Goal: Task Accomplishment & Management: Use online tool/utility

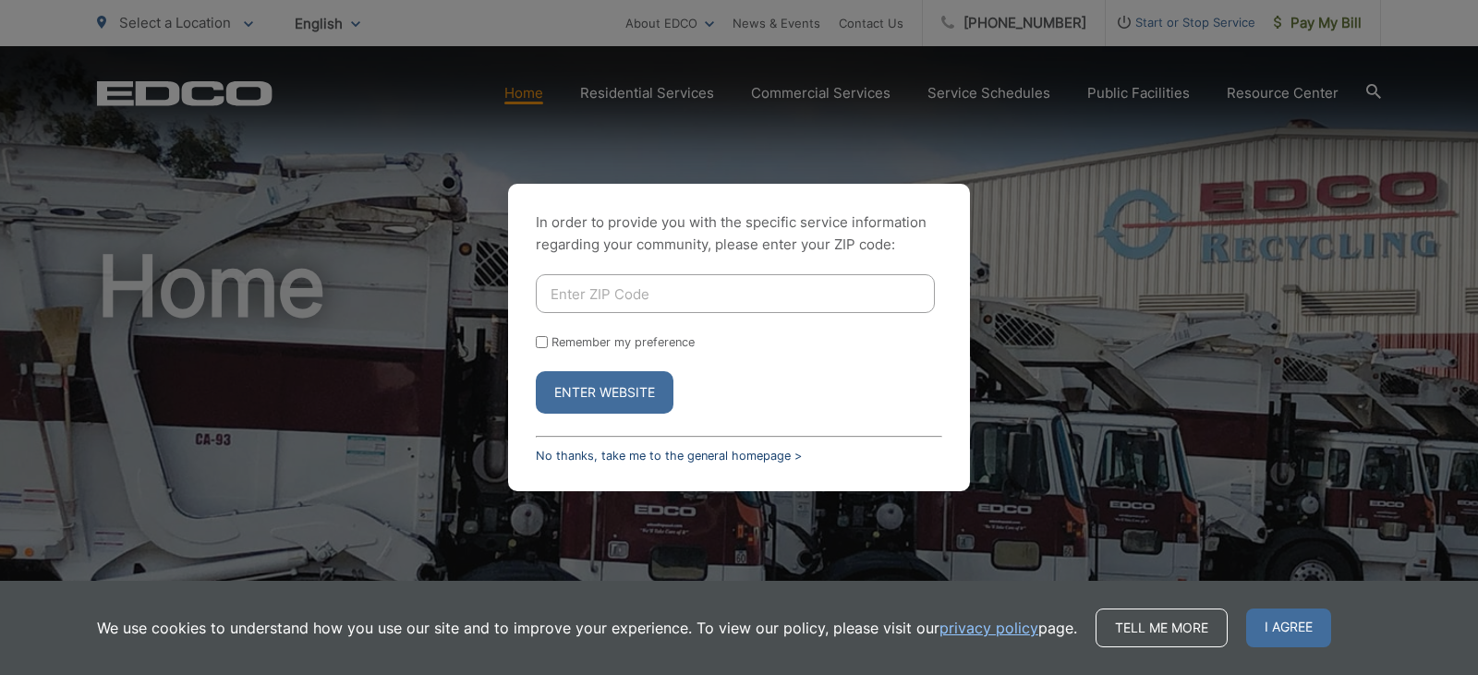
click at [688, 461] on link "No thanks, take me to the general homepage >" at bounding box center [669, 456] width 266 height 14
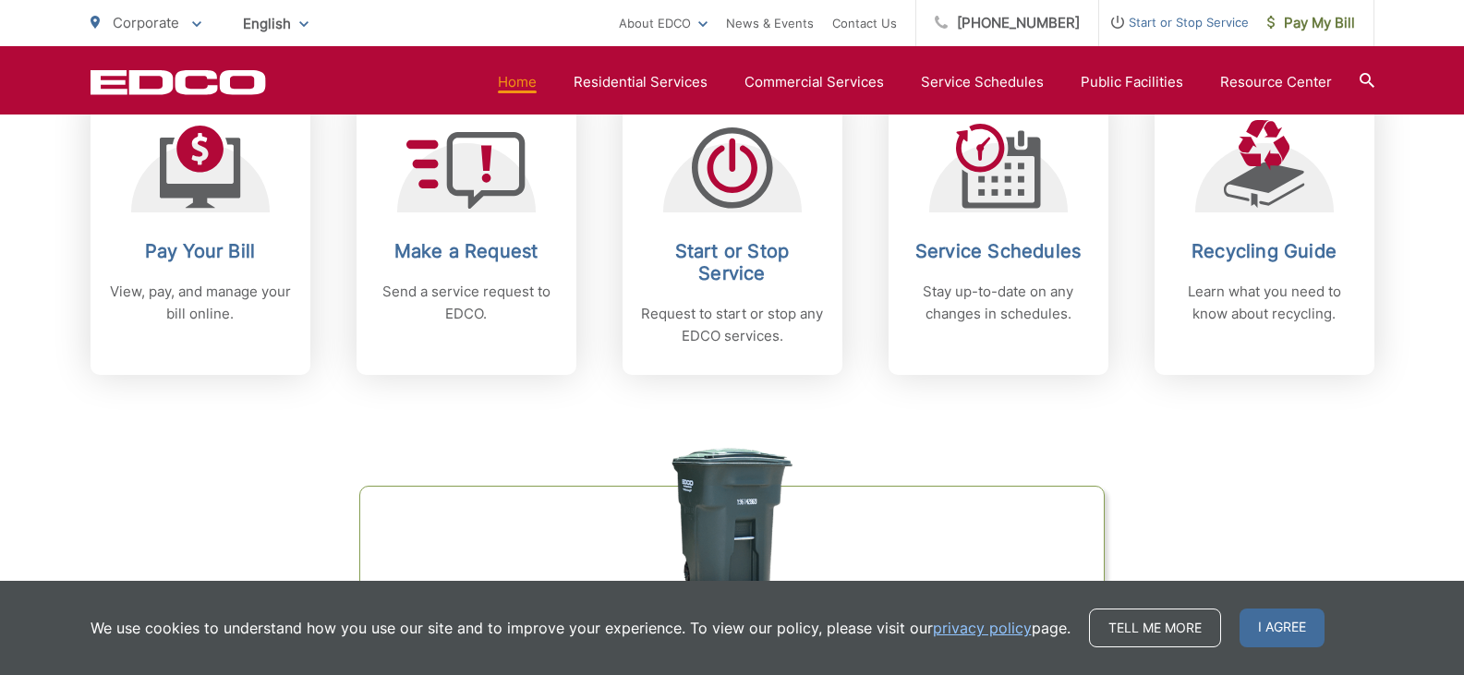
scroll to position [831, 0]
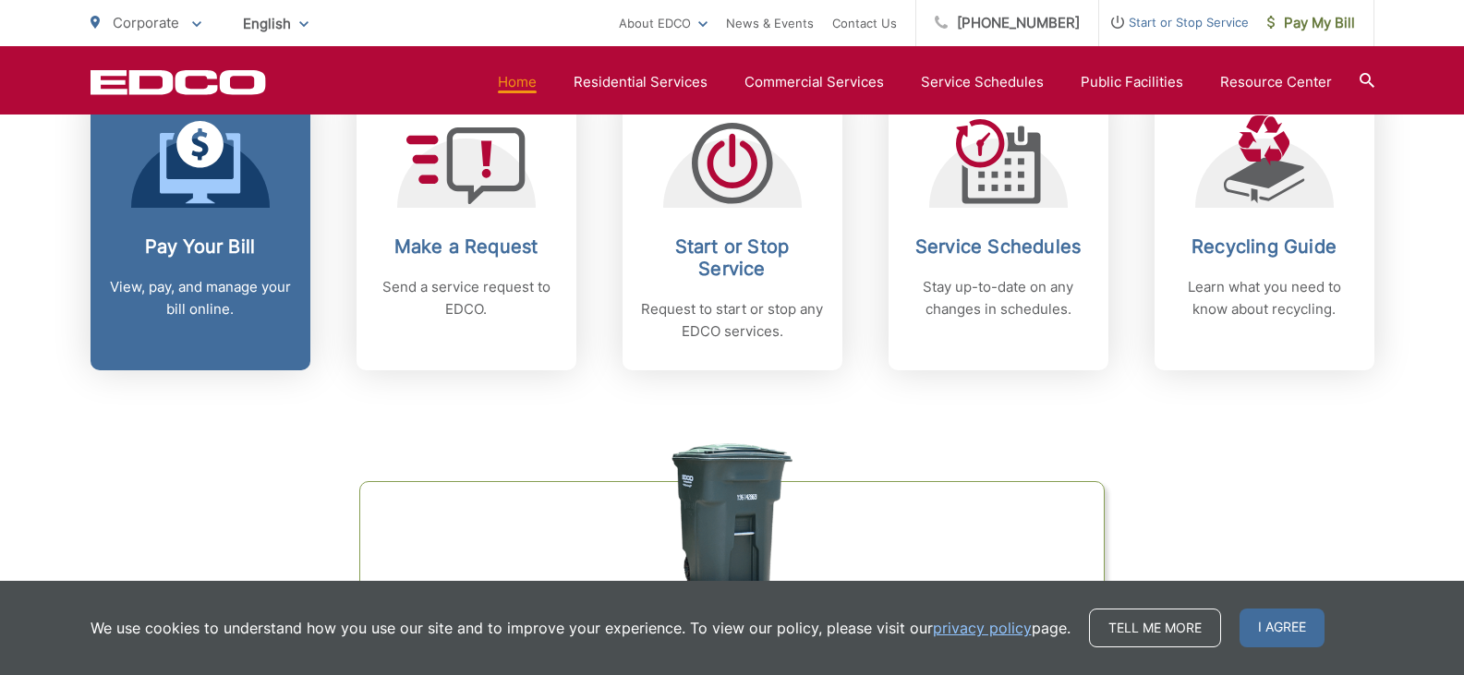
click at [220, 255] on h2 "Pay Your Bill" at bounding box center [200, 247] width 183 height 22
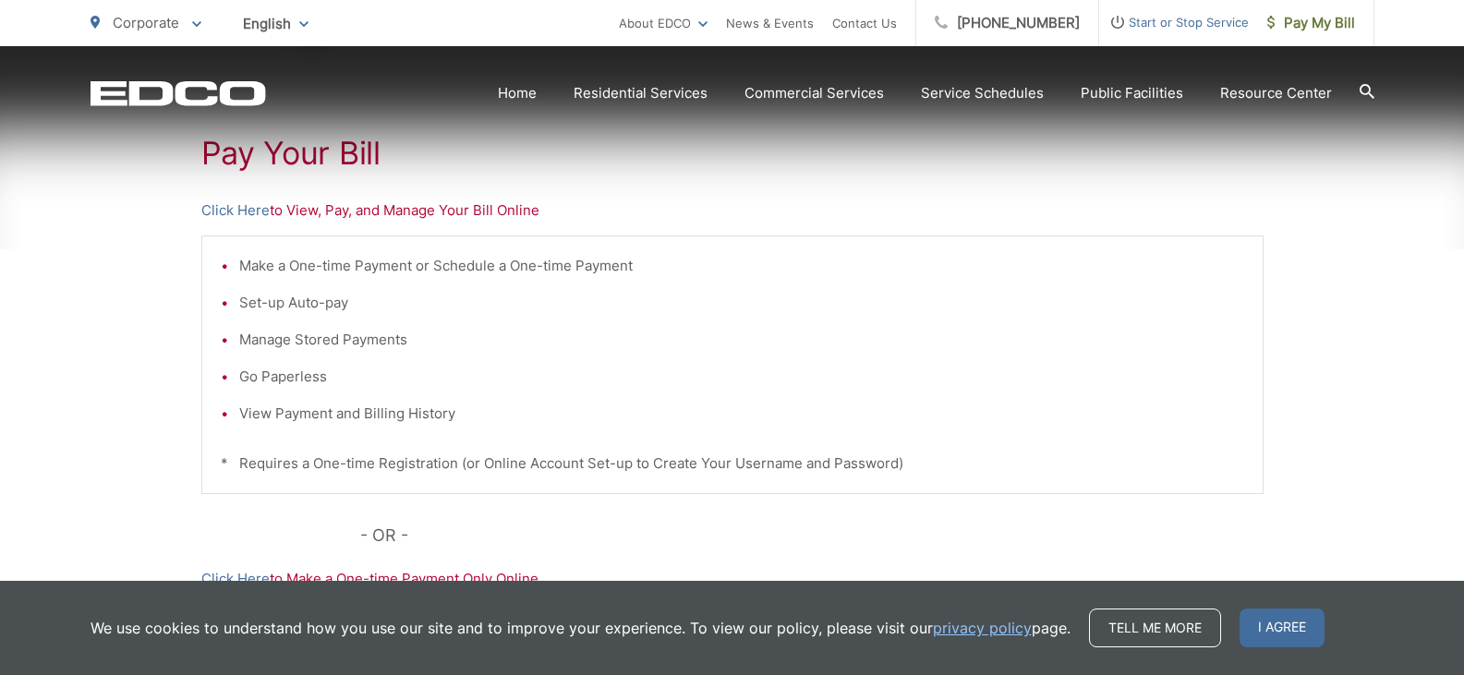
scroll to position [369, 0]
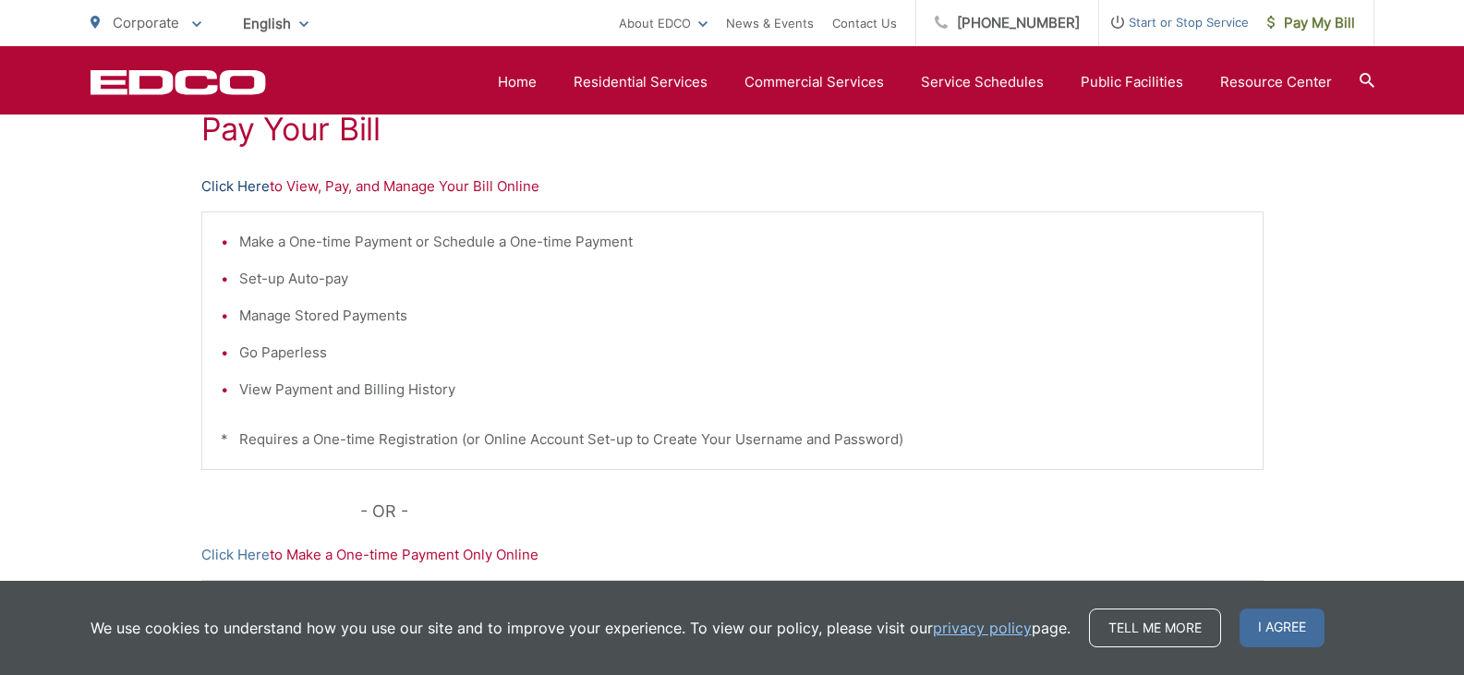
click at [246, 187] on link "Click Here" at bounding box center [235, 186] width 68 height 22
